Goal: Transaction & Acquisition: Purchase product/service

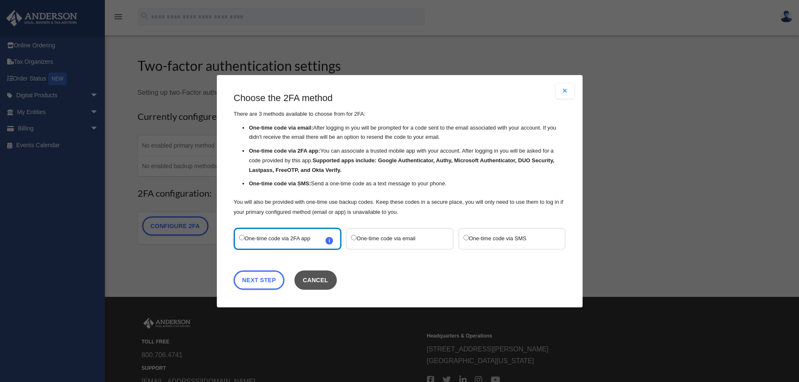
click at [319, 283] on button "Cancel" at bounding box center [315, 279] width 42 height 19
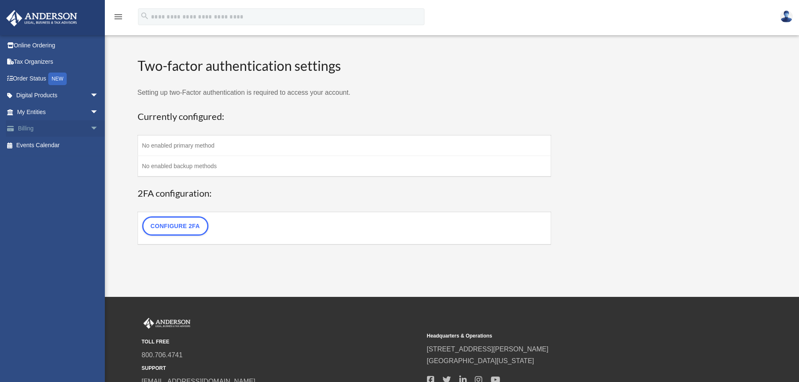
click at [26, 129] on link "Billing arrow_drop_down" at bounding box center [58, 128] width 105 height 17
click at [90, 128] on span "arrow_drop_down" at bounding box center [98, 128] width 17 height 17
click at [47, 144] on link "$ Open Invoices" at bounding box center [61, 145] width 99 height 17
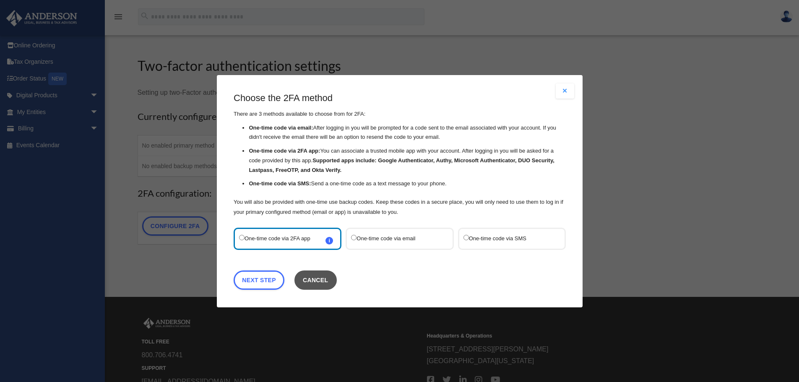
click at [323, 277] on button "Cancel" at bounding box center [315, 279] width 42 height 19
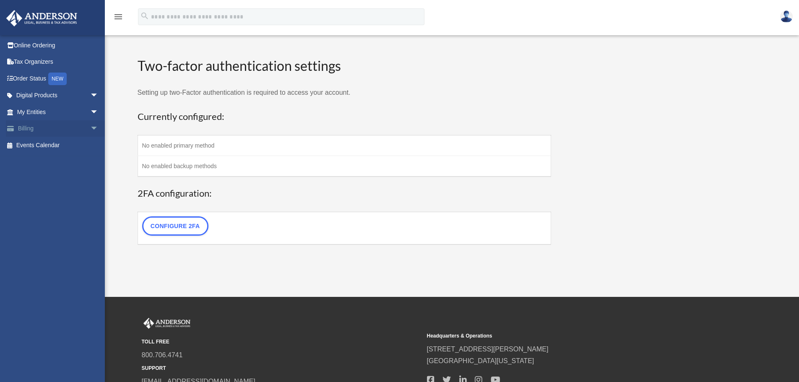
click at [90, 127] on span "arrow_drop_down" at bounding box center [98, 128] width 17 height 17
click at [47, 143] on link "$ Open Invoices" at bounding box center [61, 145] width 99 height 17
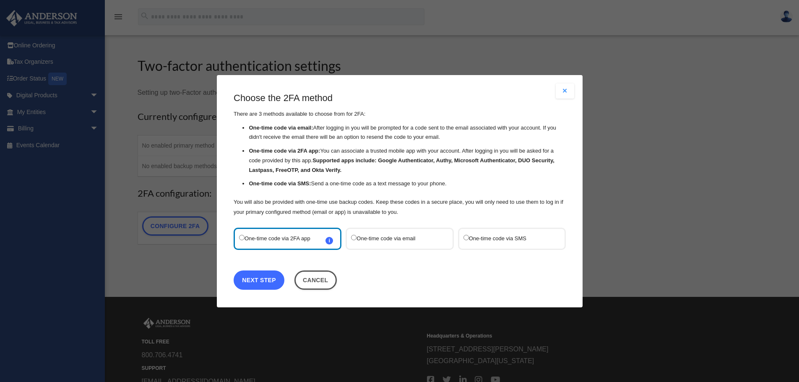
click at [269, 281] on link "Next Step" at bounding box center [259, 279] width 51 height 19
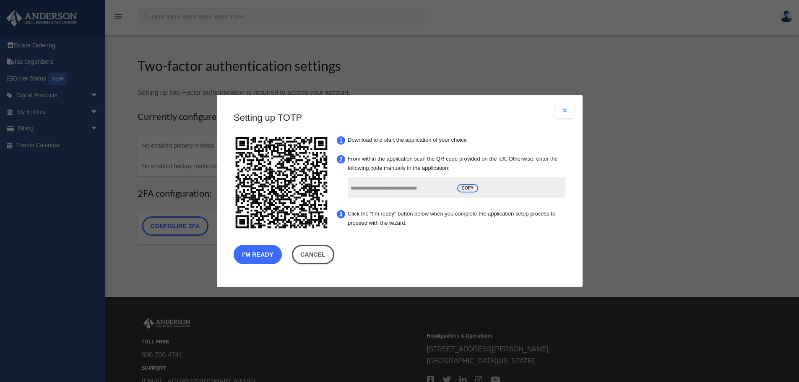
click at [261, 258] on button "I'm Ready" at bounding box center [258, 254] width 48 height 19
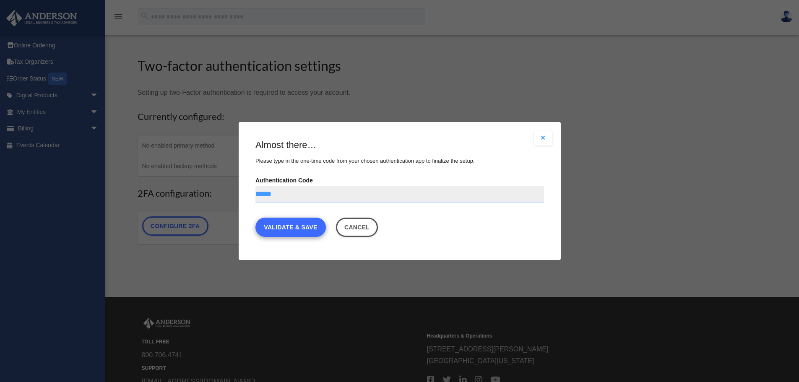
type input "******"
click at [308, 226] on link "Validate & Save" at bounding box center [290, 227] width 70 height 19
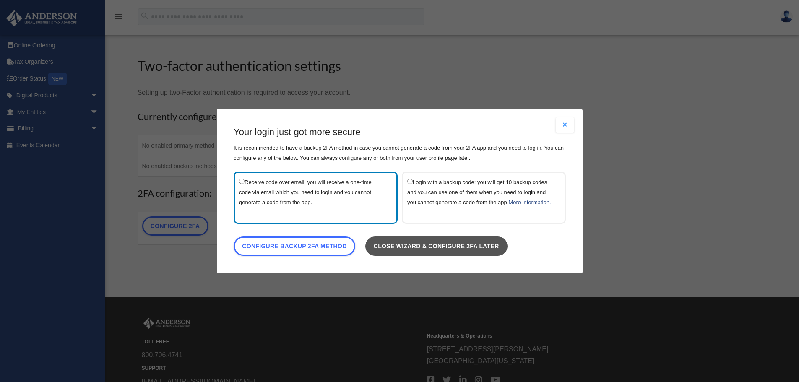
click at [441, 252] on link "Close wizard & configure 2FA later" at bounding box center [436, 245] width 142 height 19
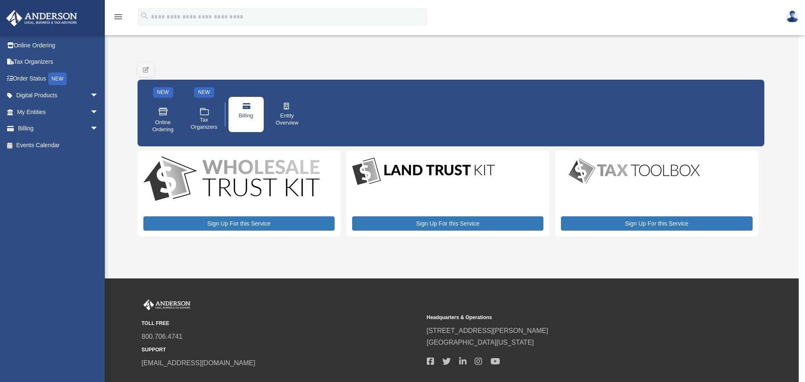
click at [248, 112] on span "Billing" at bounding box center [246, 115] width 15 height 7
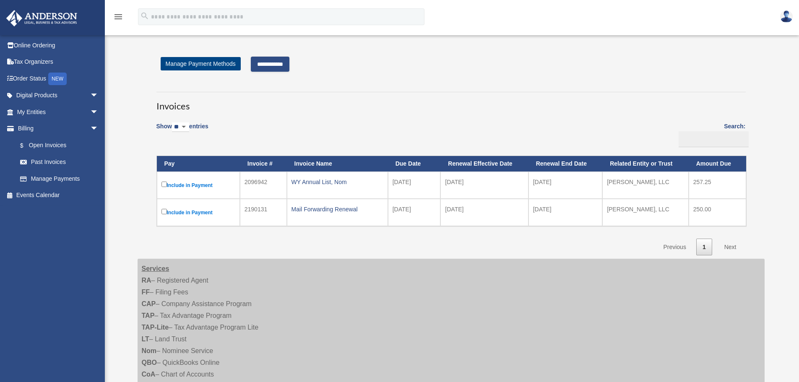
click at [281, 58] on input "**********" at bounding box center [270, 64] width 39 height 15
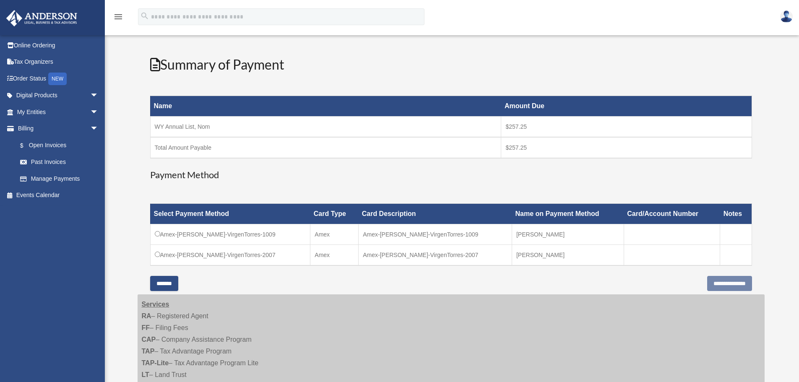
scroll to position [84, 0]
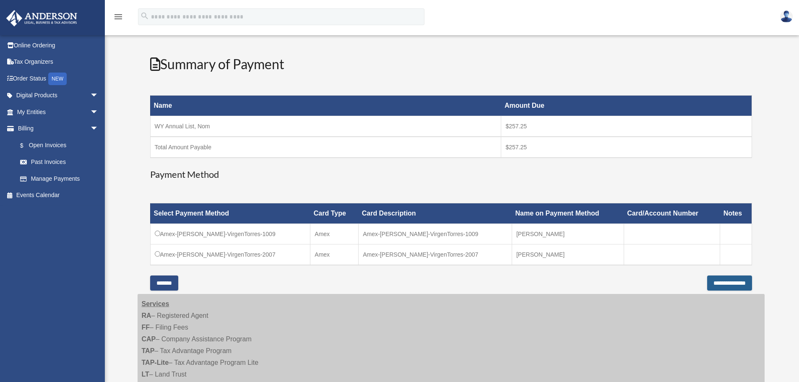
click at [733, 282] on input "**********" at bounding box center [729, 282] width 45 height 15
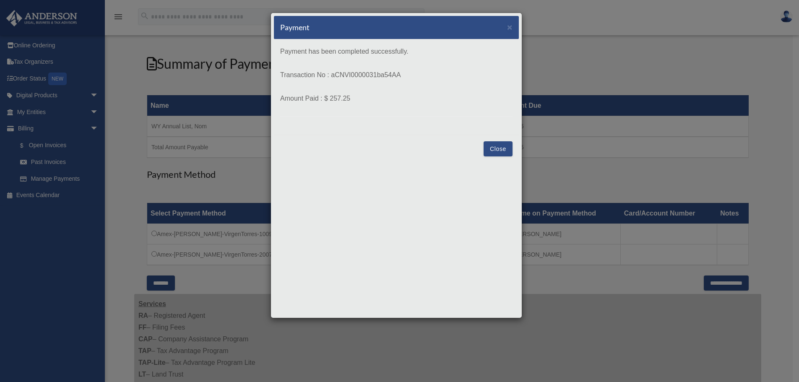
click at [491, 150] on button "Close" at bounding box center [497, 148] width 29 height 15
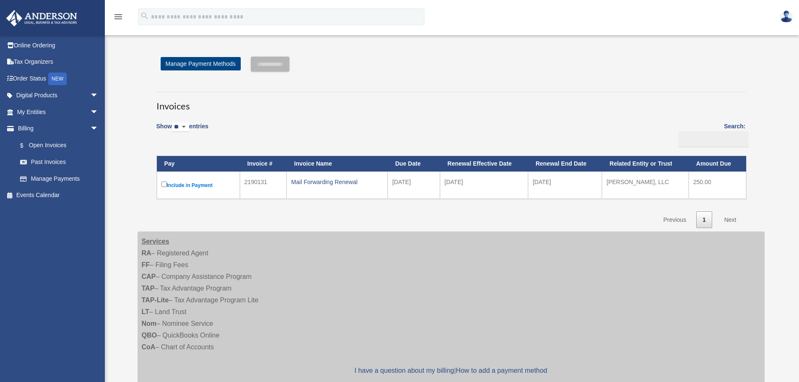
scroll to position [84, 0]
